Goal: Navigation & Orientation: Find specific page/section

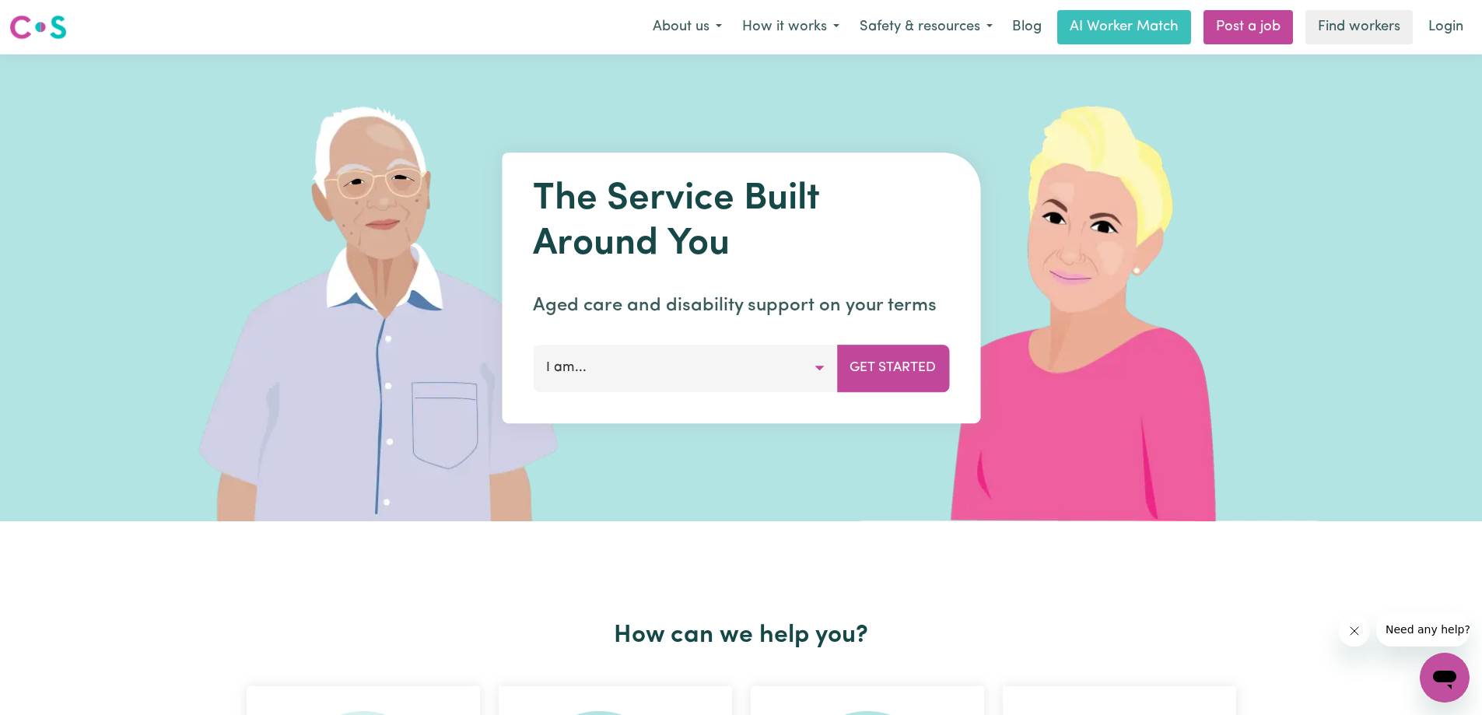
click at [616, 383] on button "I am..." at bounding box center [685, 368] width 304 height 47
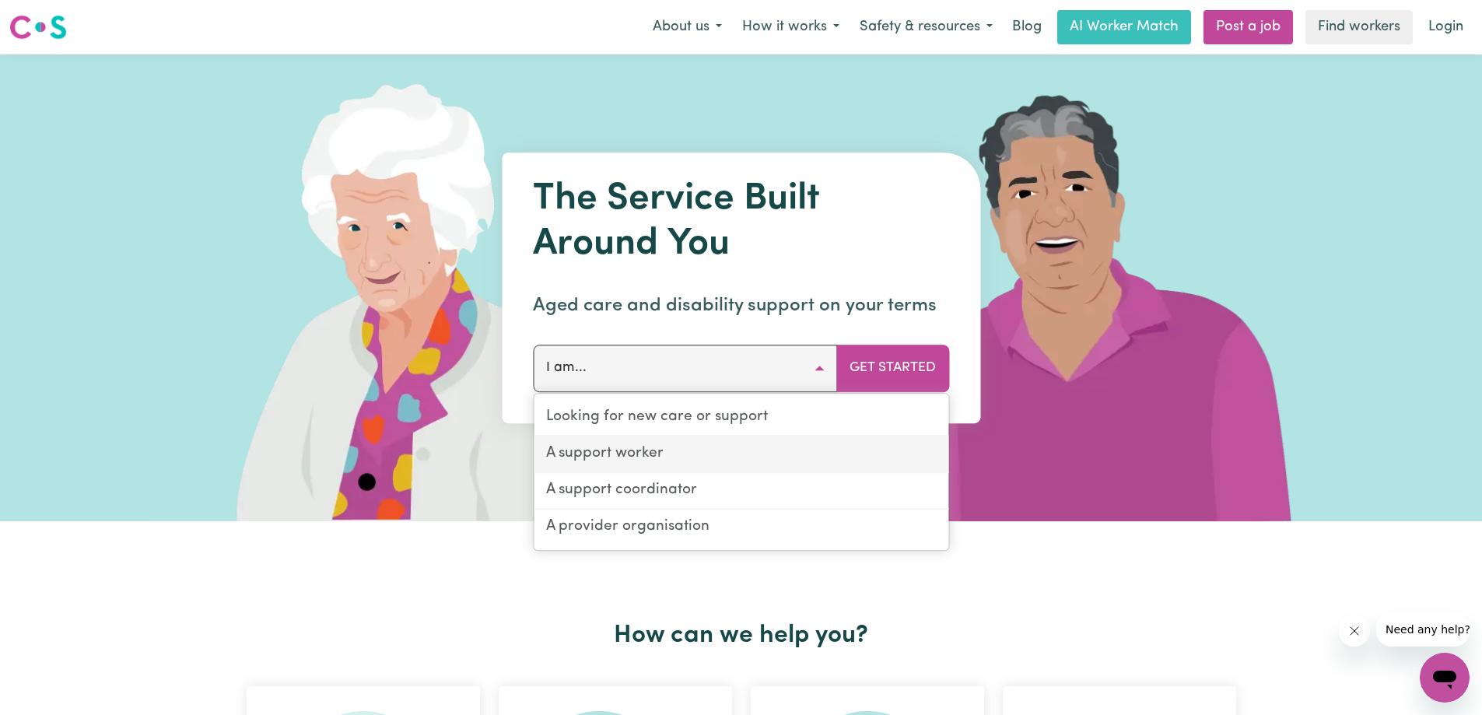
click at [635, 447] on link "A support worker" at bounding box center [741, 454] width 415 height 37
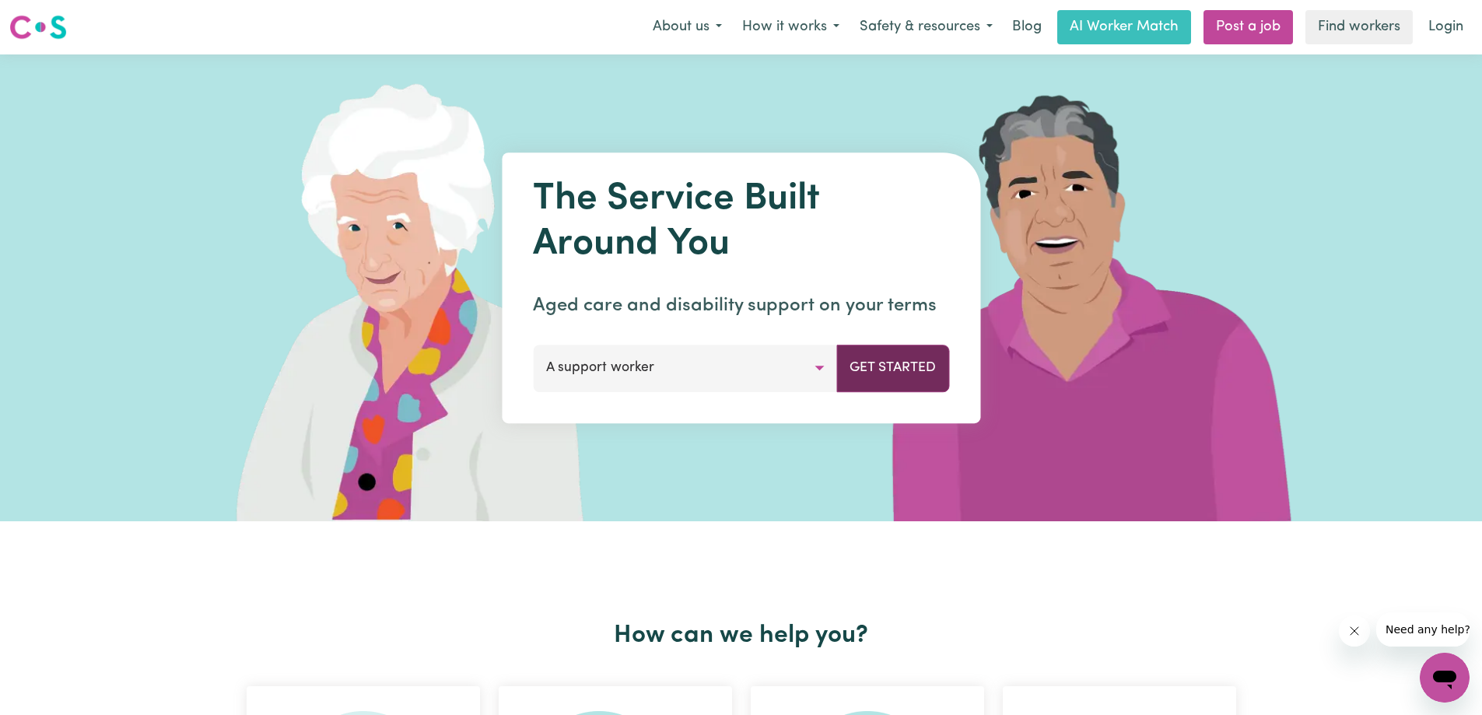
click at [917, 368] on button "Get Started" at bounding box center [892, 368] width 113 height 47
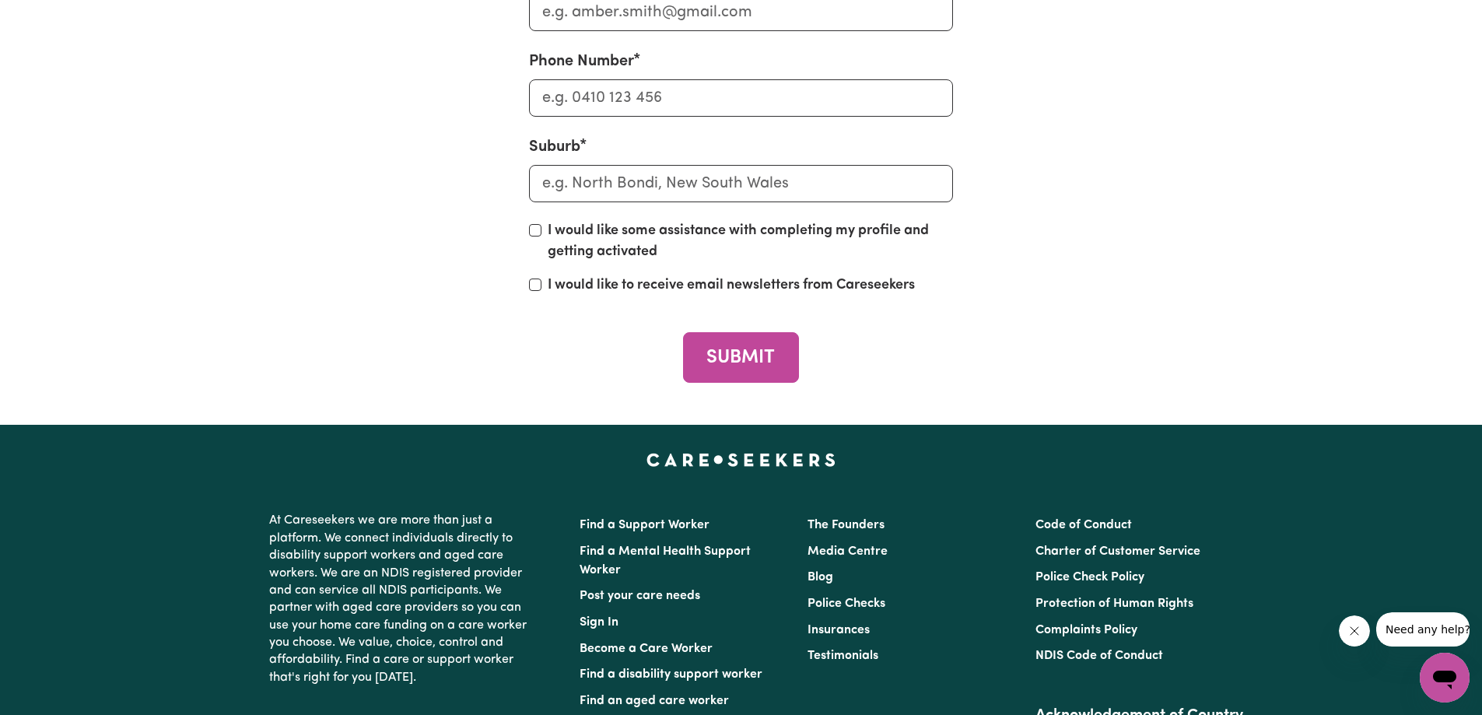
scroll to position [7125, 0]
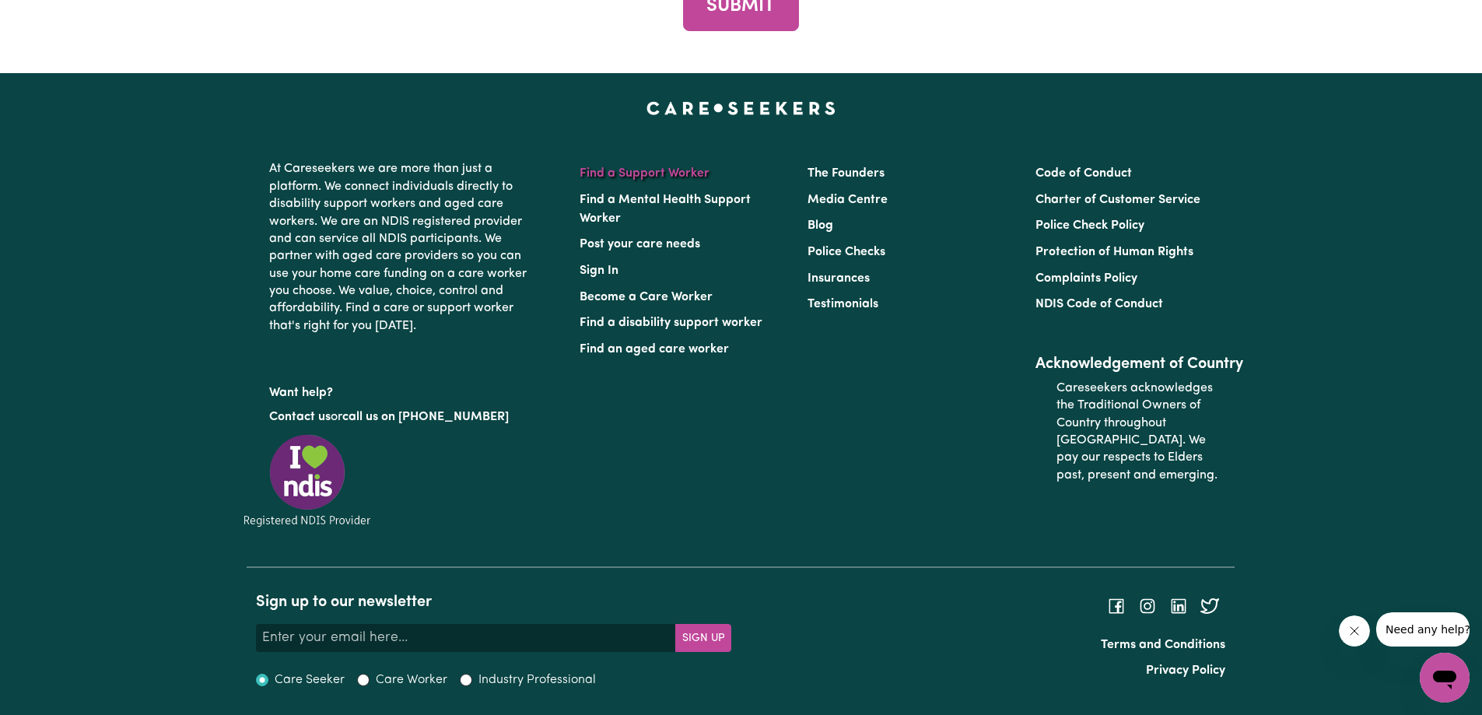
click at [616, 174] on link "Find a Support Worker" at bounding box center [645, 173] width 130 height 12
